Goal: Task Accomplishment & Management: Use online tool/utility

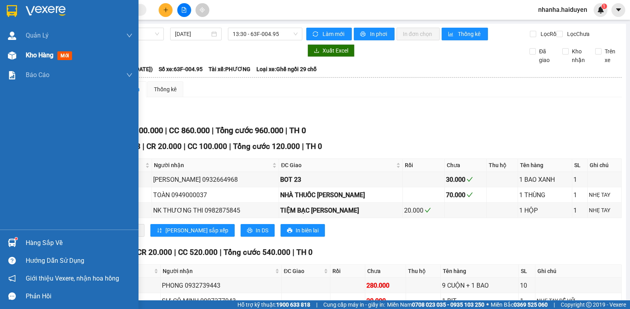
click at [19, 53] on div at bounding box center [12, 56] width 14 height 14
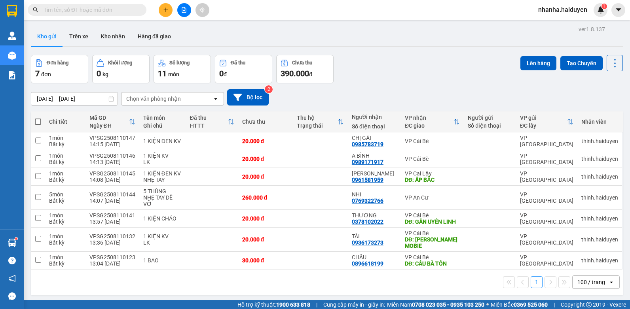
scroll to position [36, 0]
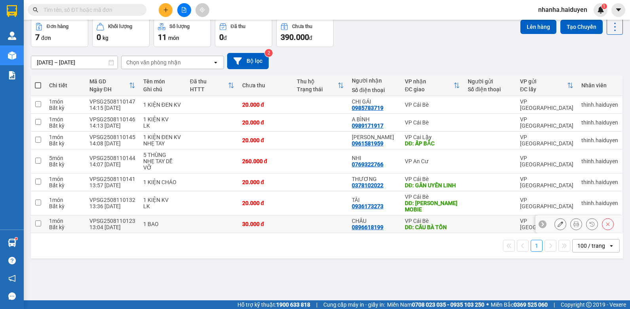
click at [468, 221] on div at bounding box center [490, 224] width 44 height 6
checkbox input "true"
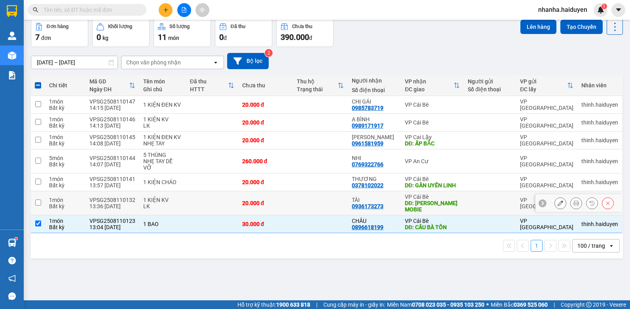
click at [450, 201] on div "DĐ: [PERSON_NAME] MOBIE" at bounding box center [432, 206] width 55 height 13
checkbox input "true"
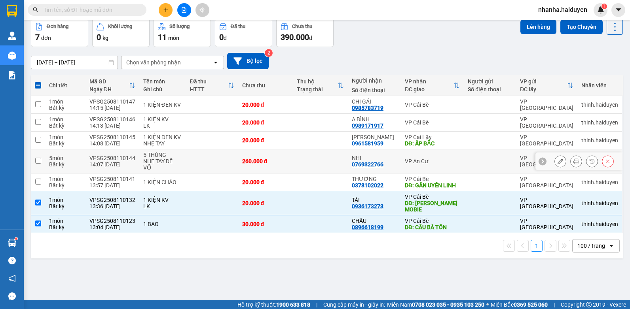
scroll to position [0, 0]
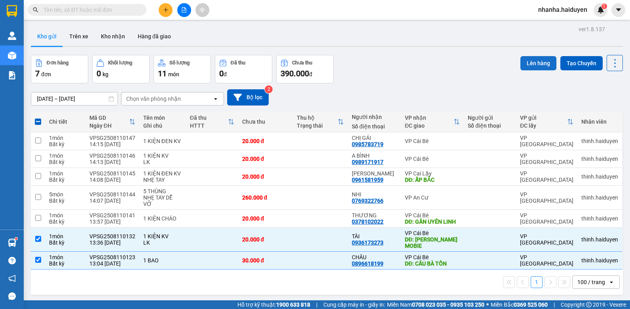
click at [528, 61] on button "Lên hàng" at bounding box center [538, 63] width 36 height 14
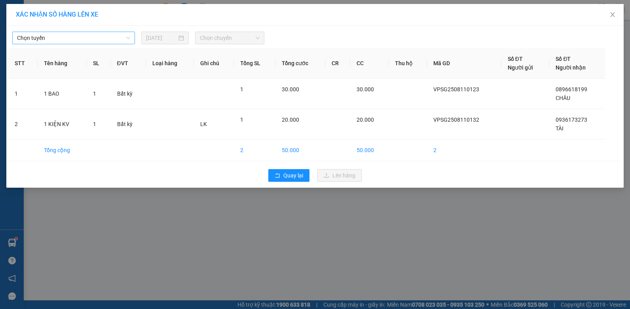
click at [31, 41] on span "Chọn tuyến" at bounding box center [73, 38] width 113 height 12
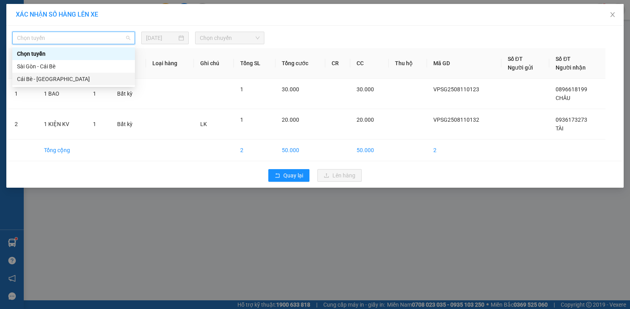
click at [28, 75] on div "Cái Bè - [GEOGRAPHIC_DATA]" at bounding box center [73, 79] width 113 height 9
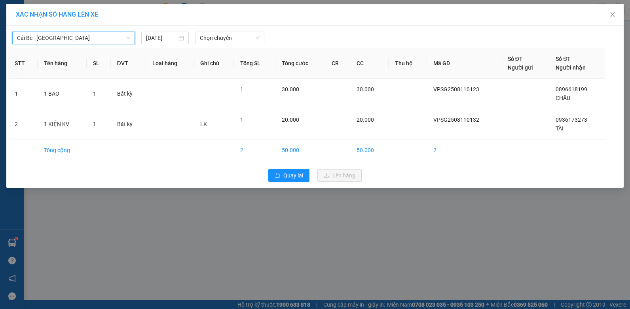
click at [31, 33] on span "Cái Bè - [GEOGRAPHIC_DATA]" at bounding box center [73, 38] width 113 height 12
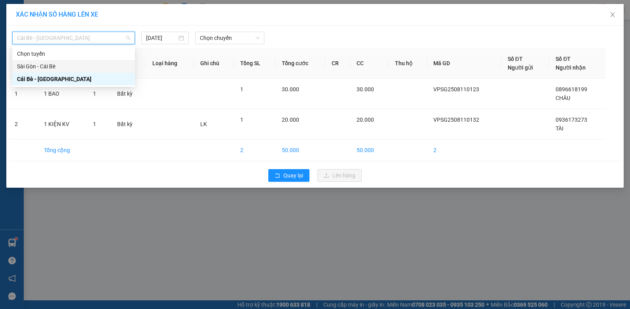
click at [44, 61] on div "Sài Gòn - Cái Bè" at bounding box center [73, 66] width 123 height 13
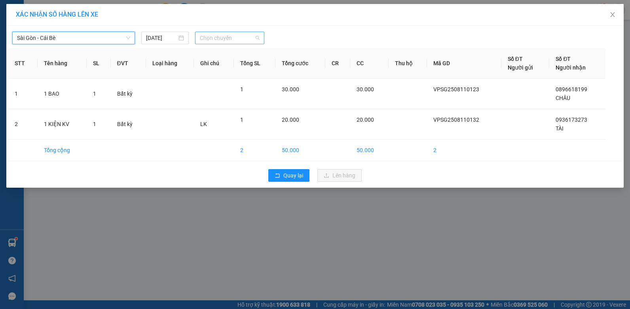
click at [215, 40] on span "Chọn chuyến" at bounding box center [229, 38] width 59 height 12
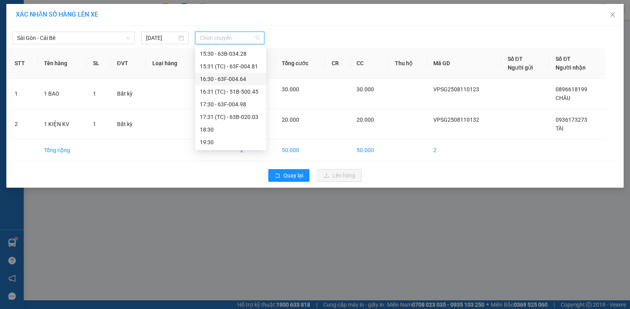
scroll to position [188, 0]
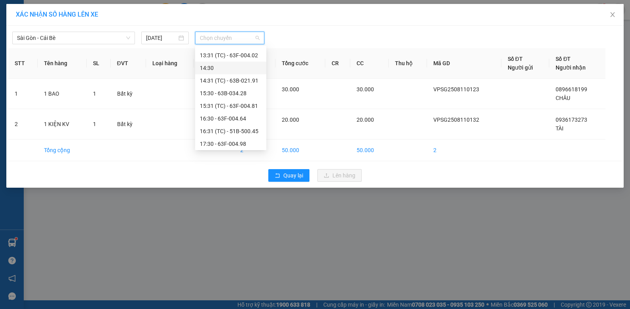
click at [231, 68] on div "14:30" at bounding box center [231, 68] width 62 height 9
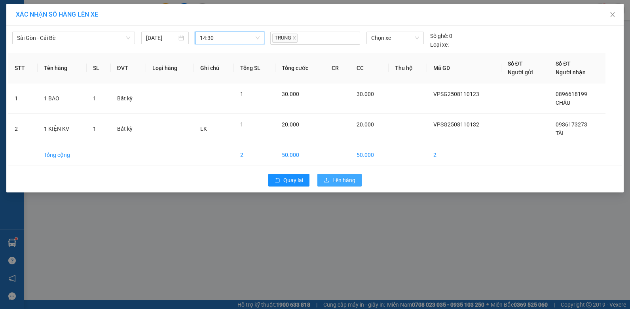
click at [330, 181] on button "Lên hàng" at bounding box center [339, 180] width 44 height 13
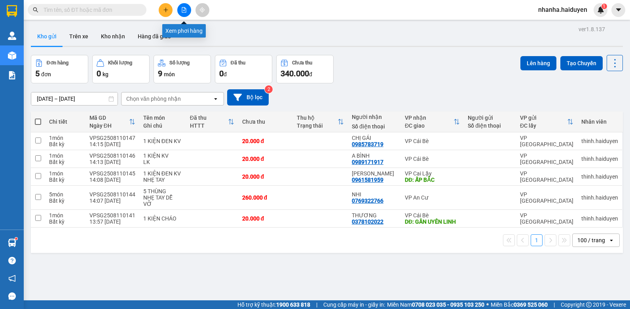
click at [178, 11] on button at bounding box center [184, 10] width 14 height 14
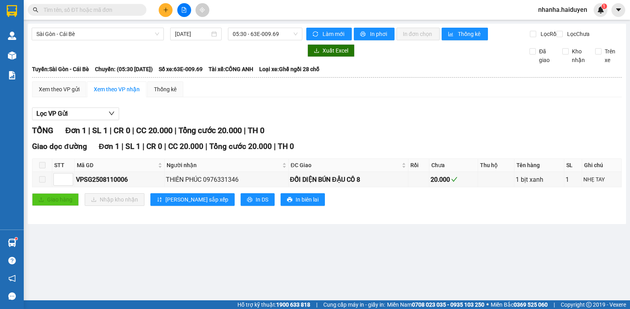
drag, startPoint x: 265, startPoint y: 17, endPoint x: 265, endPoint y: 27, distance: 10.3
click at [265, 27] on section "Kết quả [PERSON_NAME] ( 0 ) Bộ lọc Gửi 3 ngày gần nhất No Data nhanha.haiduyen …" at bounding box center [315, 154] width 630 height 309
click at [265, 28] on span "05:30 - 63E-009.69" at bounding box center [265, 34] width 65 height 12
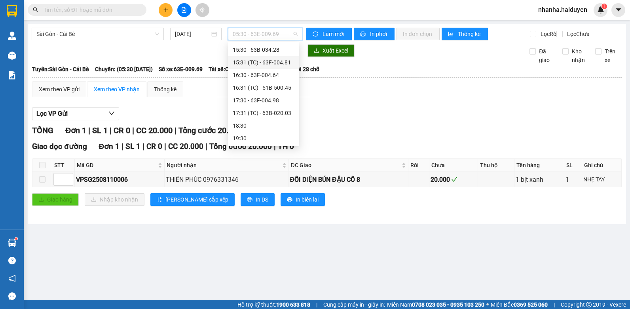
scroll to position [188, 0]
click at [258, 59] on div "14:30" at bounding box center [263, 64] width 71 height 13
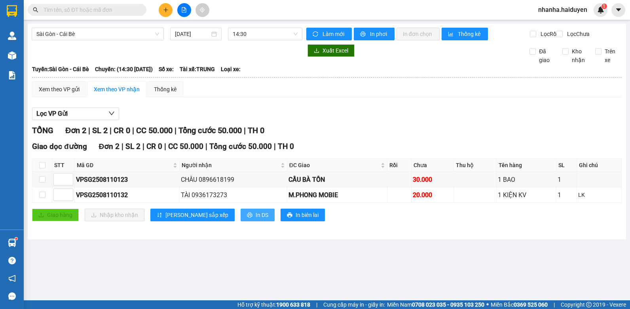
click at [256, 220] on span "In DS" at bounding box center [262, 215] width 13 height 9
click at [43, 169] on input "checkbox" at bounding box center [42, 165] width 6 height 6
checkbox input "true"
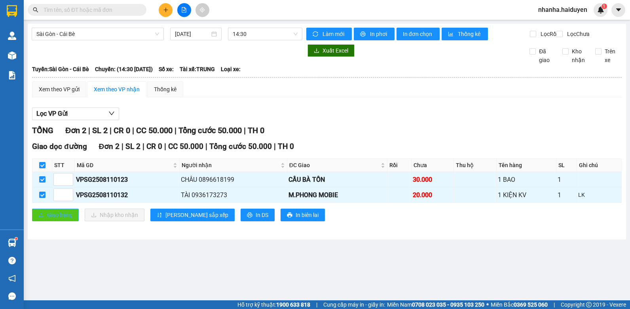
click at [57, 220] on span "Giao hàng" at bounding box center [59, 215] width 25 height 9
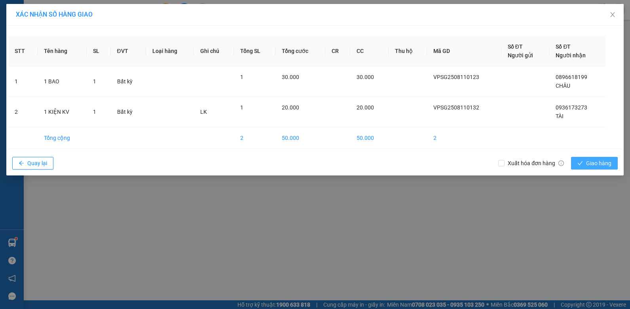
click at [584, 161] on button "Giao hàng" at bounding box center [594, 163] width 47 height 13
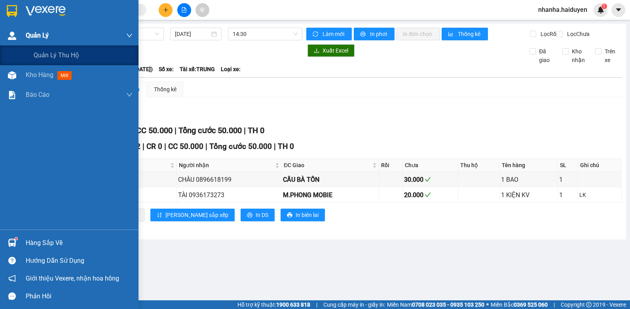
click at [10, 42] on div at bounding box center [12, 36] width 14 height 14
drag, startPoint x: 5, startPoint y: 61, endPoint x: 4, endPoint y: 68, distance: 7.2
click at [4, 68] on div "[PERSON_NAME] [PERSON_NAME] thu hộ Kho hàng mới [PERSON_NAME] [PERSON_NAME] [PE…" at bounding box center [69, 128] width 138 height 204
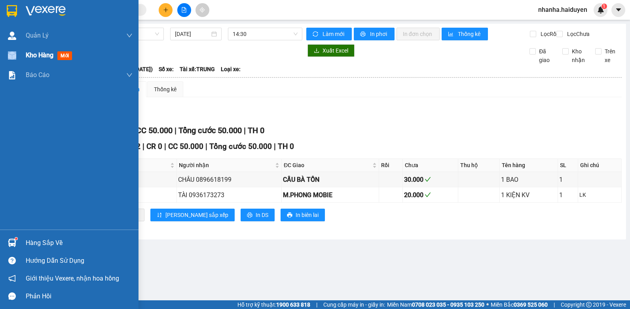
click at [110, 56] on div "Kho hàng mới" at bounding box center [79, 56] width 107 height 20
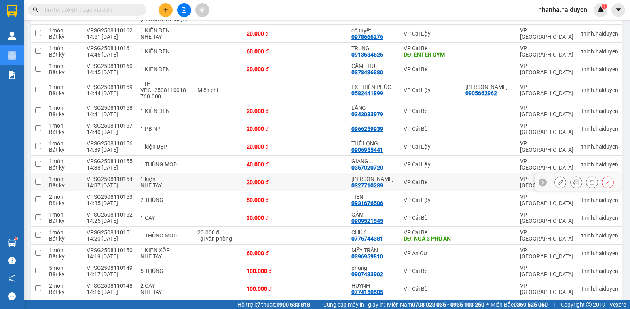
scroll to position [311, 0]
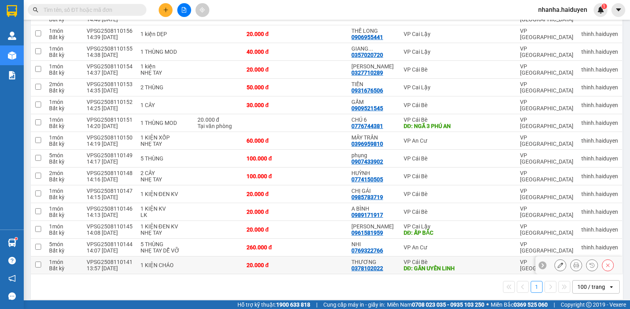
click at [414, 259] on div "VP Cái Bè" at bounding box center [431, 262] width 54 height 6
checkbox input "true"
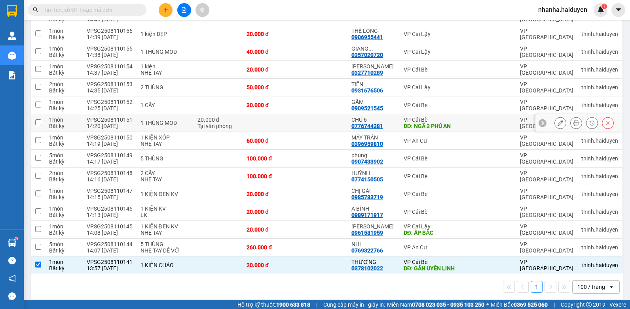
click at [463, 114] on td at bounding box center [488, 123] width 55 height 18
checkbox input "true"
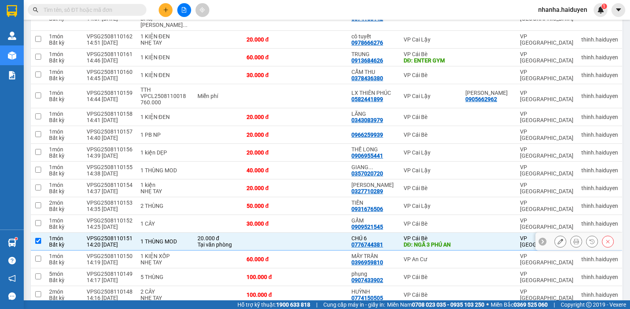
scroll to position [152, 0]
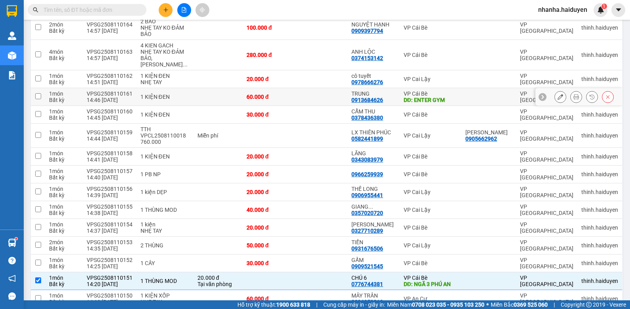
click at [443, 91] on div "VP Cái Bè" at bounding box center [431, 94] width 54 height 6
checkbox input "true"
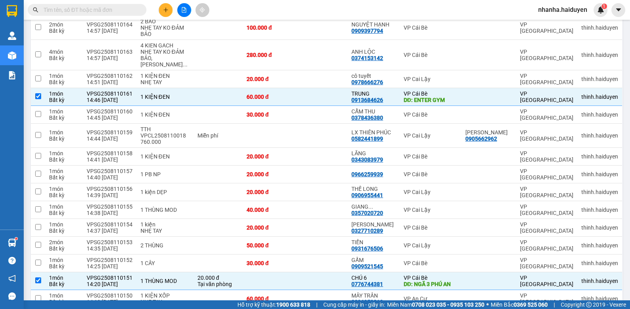
scroll to position [0, 0]
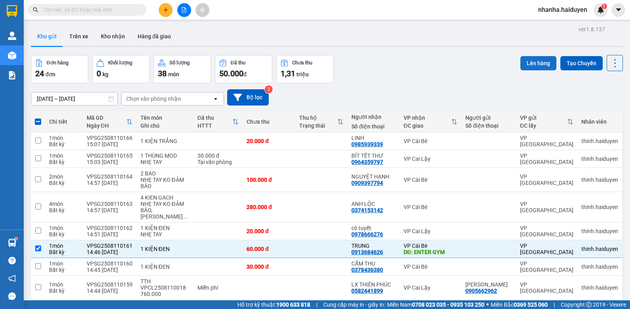
click at [533, 61] on button "Lên hàng" at bounding box center [538, 63] width 36 height 14
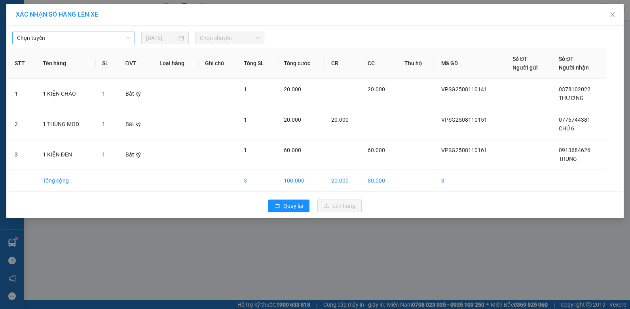
click at [30, 34] on span "Chọn tuyến" at bounding box center [73, 38] width 113 height 12
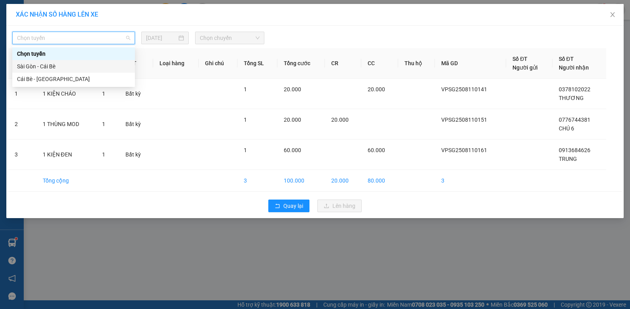
click at [38, 64] on div "Sài Gòn - Cái Bè" at bounding box center [73, 66] width 113 height 9
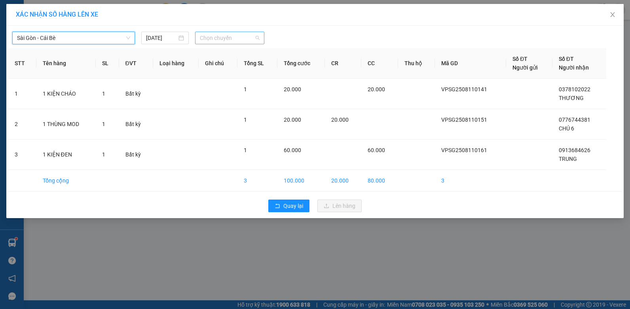
click at [226, 40] on span "Chọn chuyến" at bounding box center [229, 38] width 59 height 12
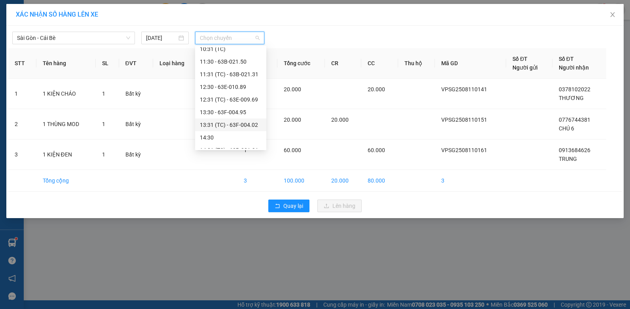
scroll to position [198, 0]
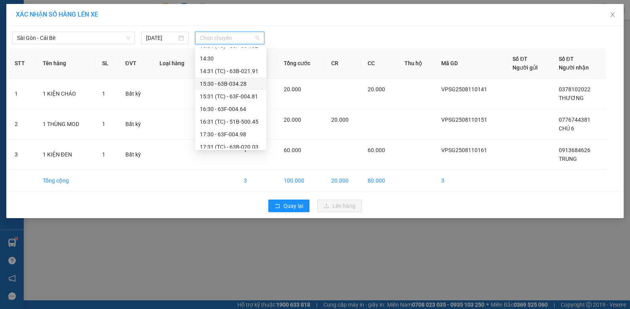
click at [234, 86] on div "15:30 - 63B-034.28" at bounding box center [231, 84] width 62 height 9
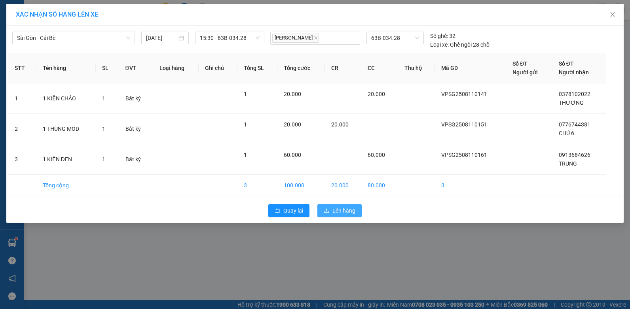
click at [335, 210] on span "Lên hàng" at bounding box center [343, 211] width 23 height 9
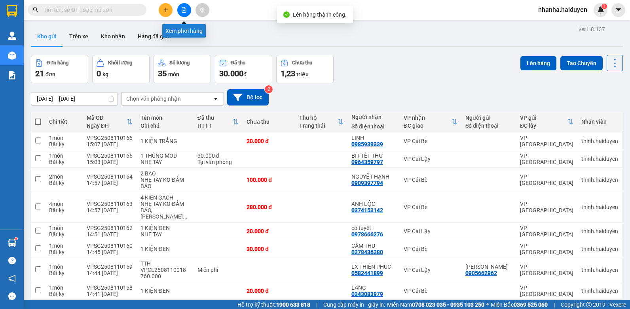
click at [188, 7] on button at bounding box center [184, 10] width 14 height 14
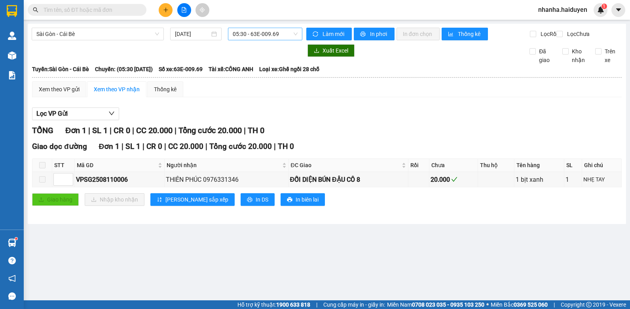
click at [252, 32] on span "05:30 - 63E-009.69" at bounding box center [265, 34] width 65 height 12
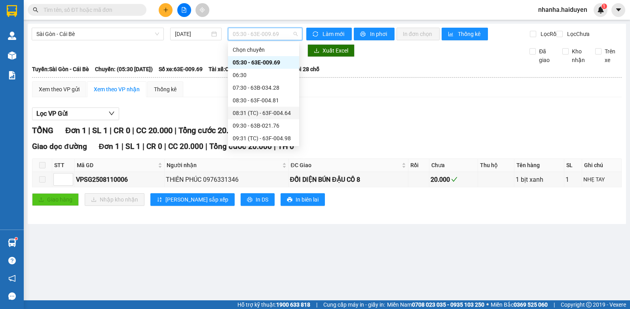
scroll to position [119, 0]
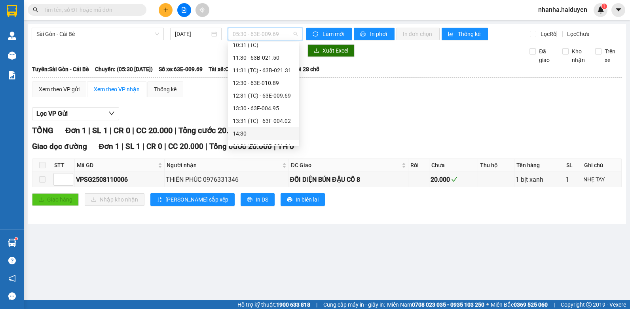
click at [250, 135] on div "14:30" at bounding box center [264, 133] width 62 height 9
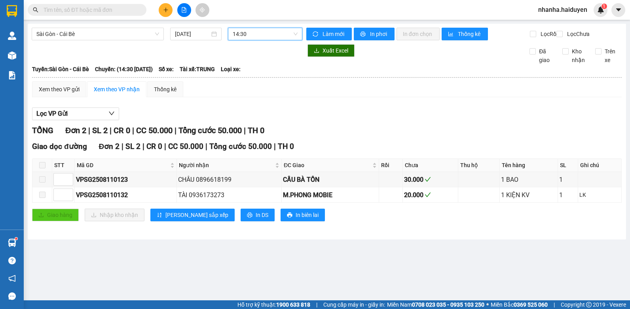
click at [238, 33] on span "14:30" at bounding box center [265, 34] width 65 height 12
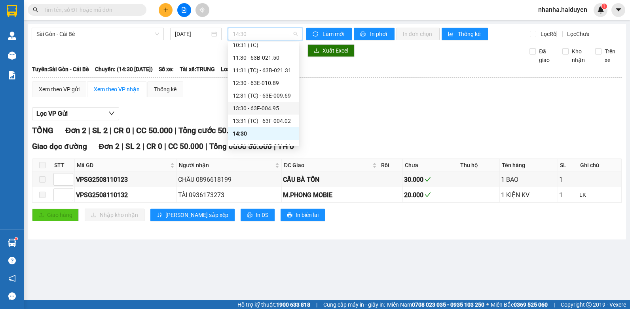
scroll to position [158, 0]
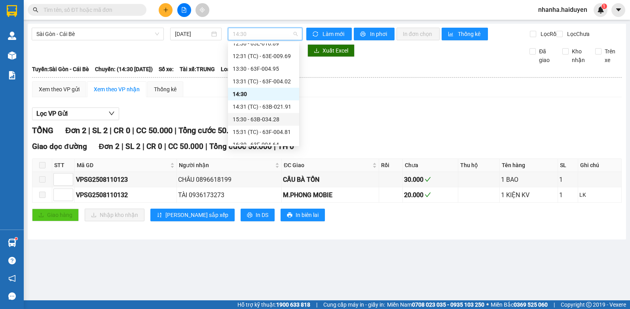
click at [245, 118] on div "15:30 - 63B-034.28" at bounding box center [264, 119] width 62 height 9
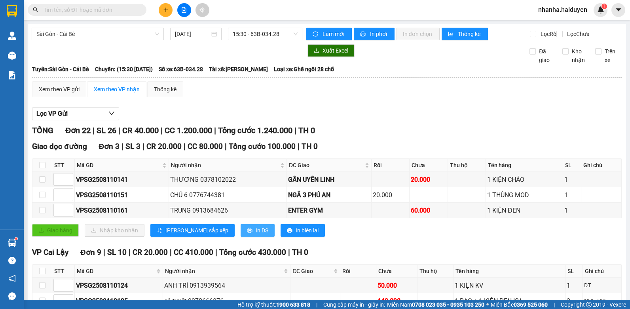
click at [256, 235] on span "In DS" at bounding box center [262, 230] width 13 height 9
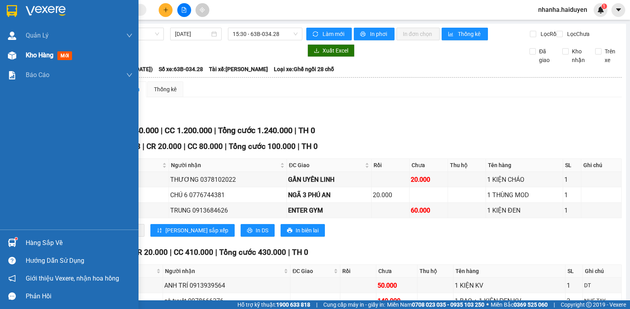
click at [26, 59] on div "Kho hàng mới" at bounding box center [50, 55] width 49 height 10
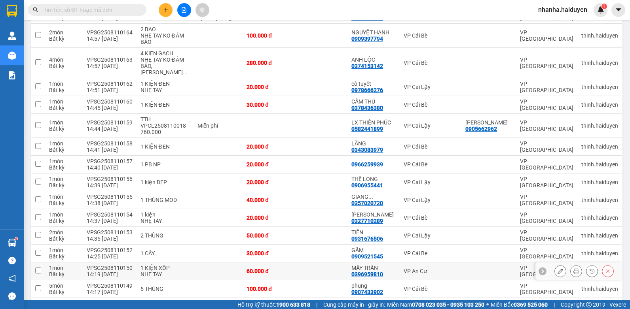
scroll to position [311, 0]
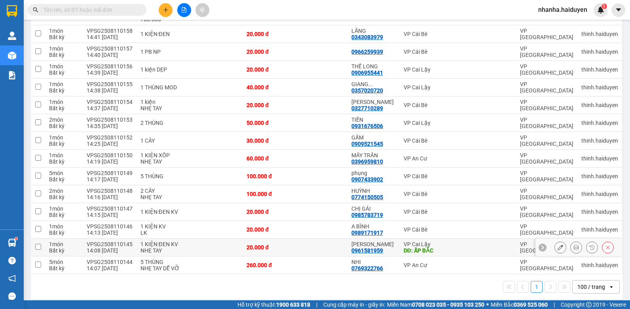
click at [418, 248] on div "DĐ: ẤP BẮC" at bounding box center [431, 251] width 54 height 6
checkbox input "true"
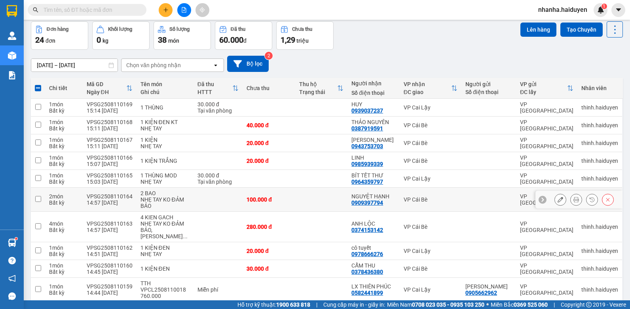
scroll to position [0, 0]
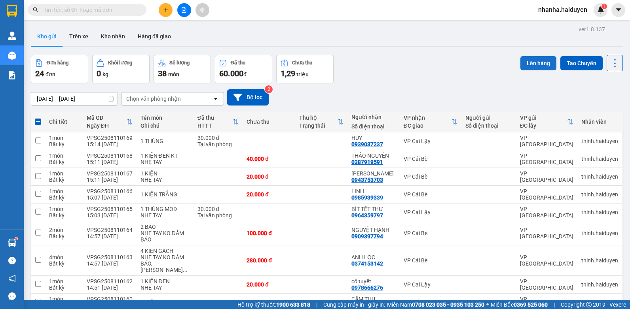
click at [528, 58] on button "Lên hàng" at bounding box center [538, 63] width 36 height 14
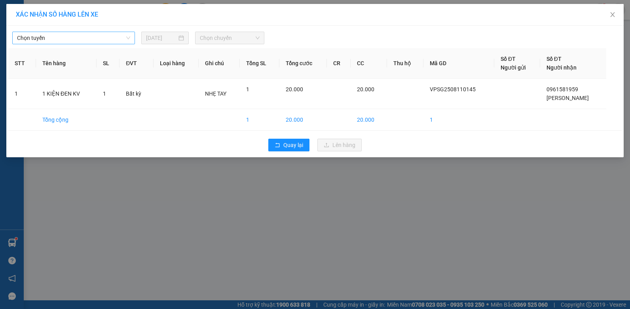
click at [81, 41] on span "Chọn tuyến" at bounding box center [73, 38] width 113 height 12
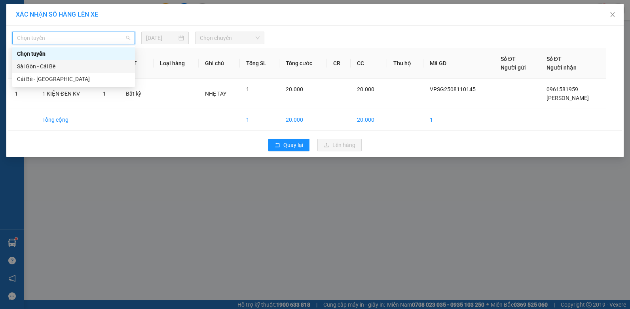
click at [69, 70] on div "Sài Gòn - Cái Bè" at bounding box center [73, 66] width 113 height 9
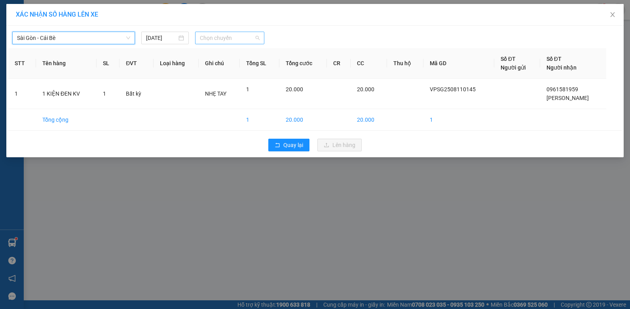
click at [252, 34] on span "Chọn chuyến" at bounding box center [229, 38] width 59 height 12
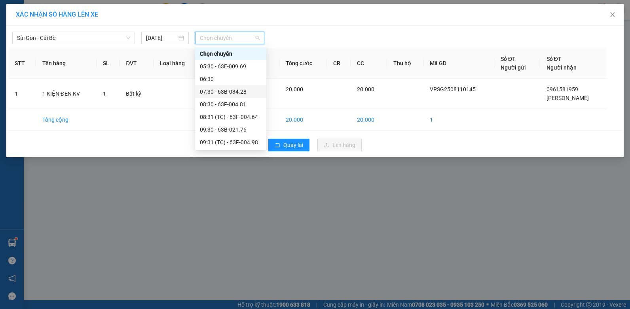
scroll to position [158, 0]
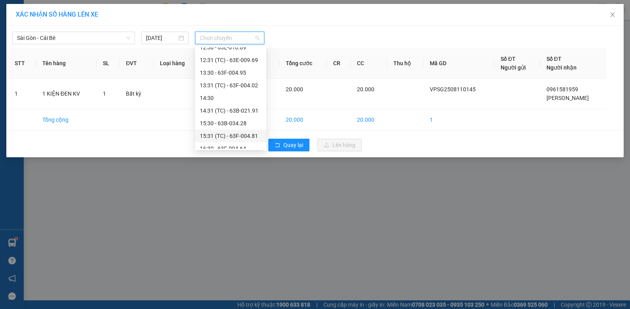
click at [222, 131] on div "15:31 (TC) - 63F-004.81" at bounding box center [230, 136] width 71 height 13
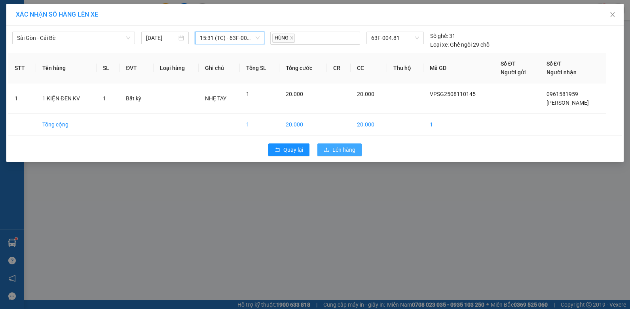
click at [338, 150] on span "Lên hàng" at bounding box center [343, 150] width 23 height 9
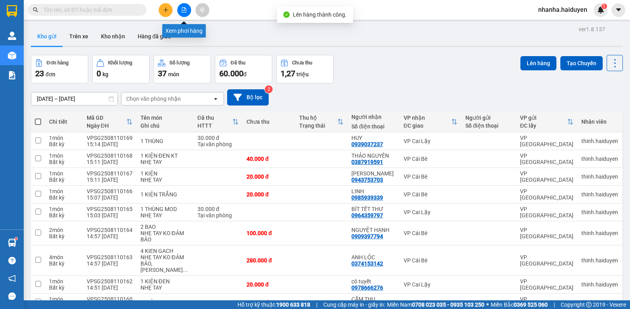
click at [181, 7] on icon "file-add" at bounding box center [184, 10] width 6 height 6
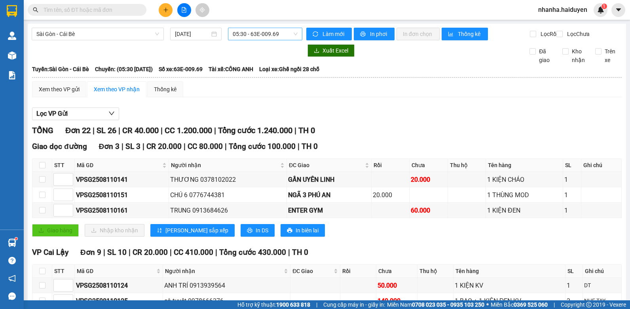
click at [260, 33] on span "05:30 - 63E-009.69" at bounding box center [265, 34] width 65 height 12
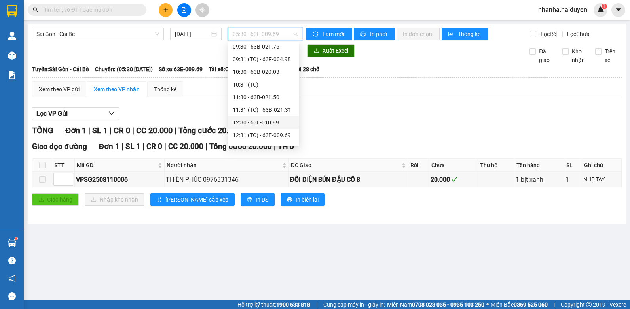
scroll to position [158, 0]
click at [264, 118] on div "15:30 - 63B-034.28" at bounding box center [264, 119] width 62 height 9
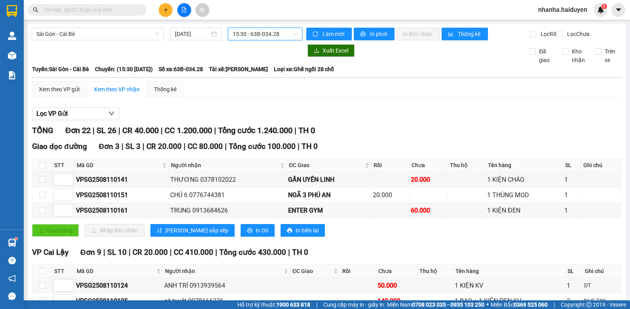
click at [41, 167] on th at bounding box center [42, 165] width 20 height 13
click at [42, 169] on input "checkbox" at bounding box center [42, 165] width 6 height 6
checkbox input "true"
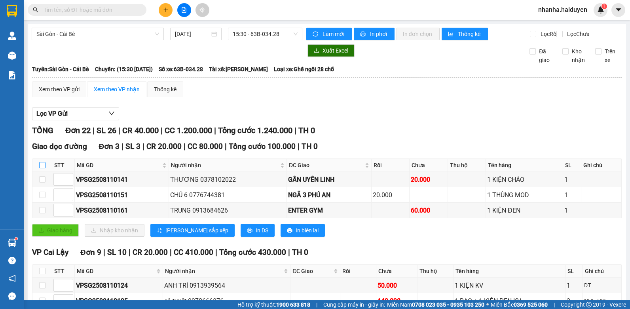
checkbox input "true"
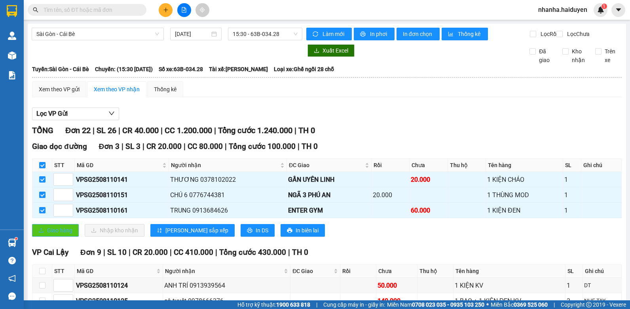
click at [57, 234] on span "Giao hàng" at bounding box center [59, 230] width 25 height 9
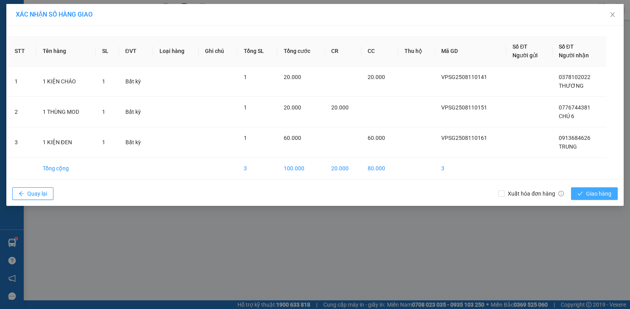
click at [596, 192] on span "Giao hàng" at bounding box center [598, 194] width 25 height 9
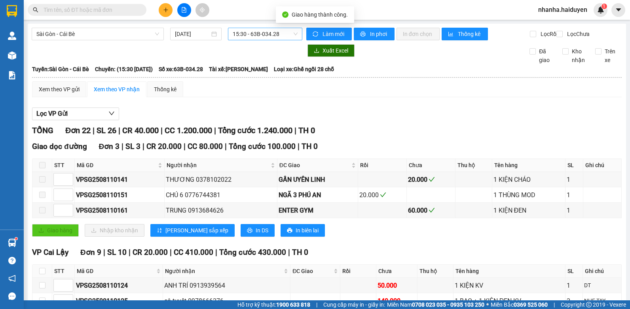
click at [240, 38] on span "15:30 - 63B-034.28" at bounding box center [265, 34] width 65 height 12
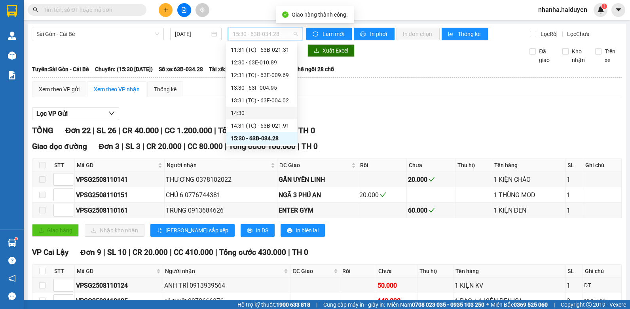
scroll to position [179, 0]
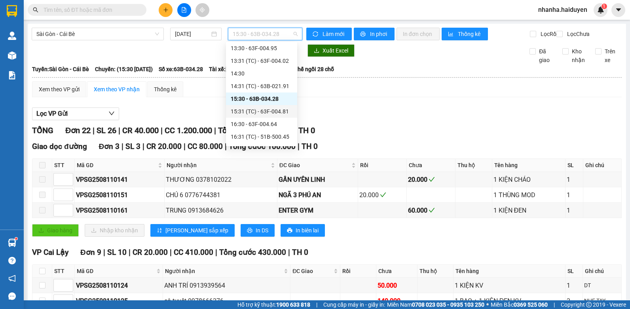
click at [246, 116] on div "15:31 (TC) - 63F-004.81" at bounding box center [261, 111] width 71 height 13
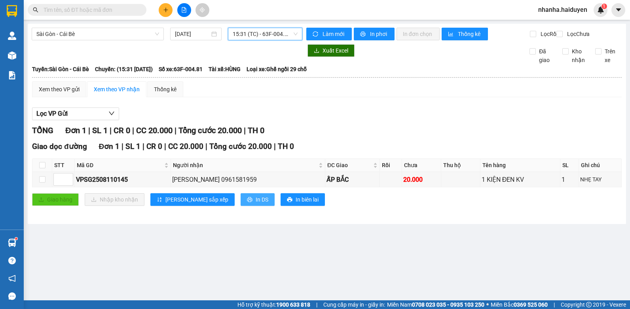
click at [256, 204] on span "In DS" at bounding box center [262, 199] width 13 height 9
click at [55, 264] on main "[GEOGRAPHIC_DATA] - Cái Bè [DATE] 15:31 (TC) - 63F-004.81 [PERSON_NAME] mới In …" at bounding box center [315, 150] width 630 height 301
click at [336, 107] on div "Xem theo VP gửi Xem theo [PERSON_NAME] Thống kê Lọc VP Gửi [PERSON_NAME] 1 | S…" at bounding box center [327, 149] width 590 height 135
click at [44, 169] on input "checkbox" at bounding box center [42, 165] width 6 height 6
checkbox input "true"
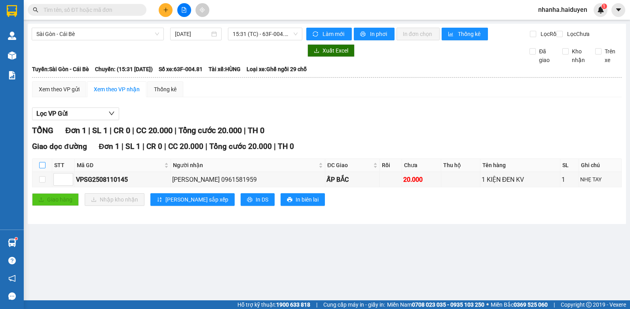
checkbox input "true"
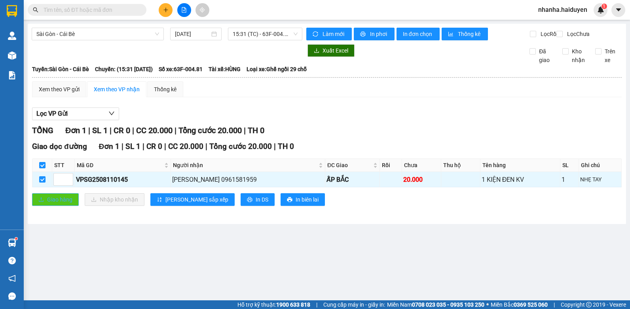
click at [44, 200] on button "Giao hàng" at bounding box center [55, 199] width 47 height 13
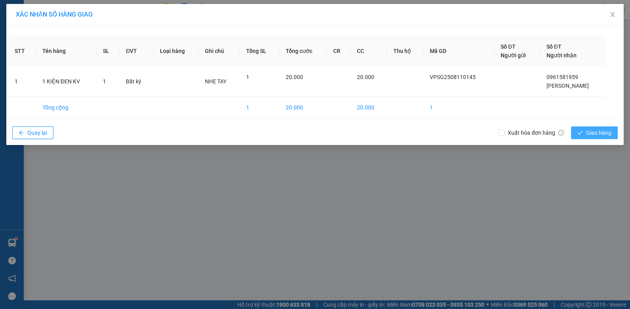
click at [584, 135] on button "Giao hàng" at bounding box center [594, 133] width 47 height 13
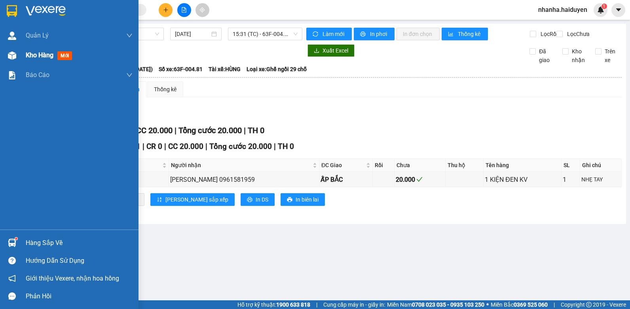
click at [31, 62] on div "Kho hàng mới" at bounding box center [79, 56] width 107 height 20
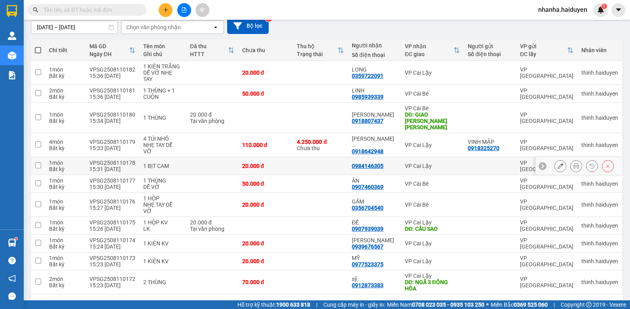
scroll to position [73, 0]
